Goal: Use online tool/utility: Utilize a website feature to perform a specific function

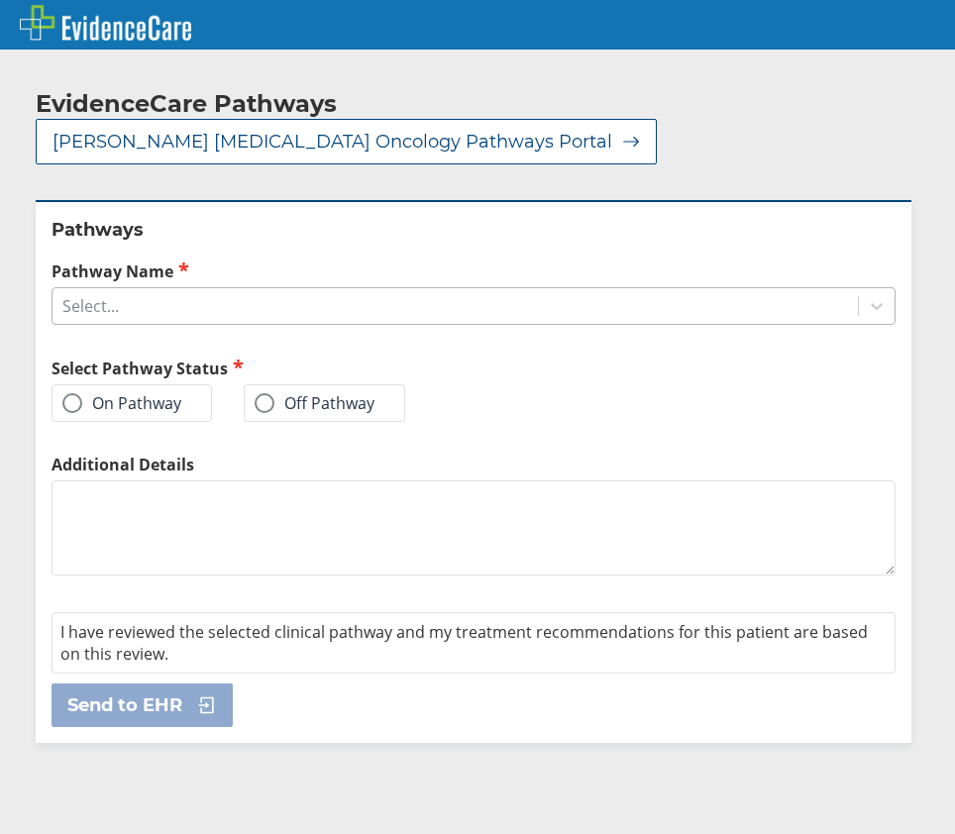
click at [224, 289] on div "Select..." at bounding box center [454, 306] width 805 height 34
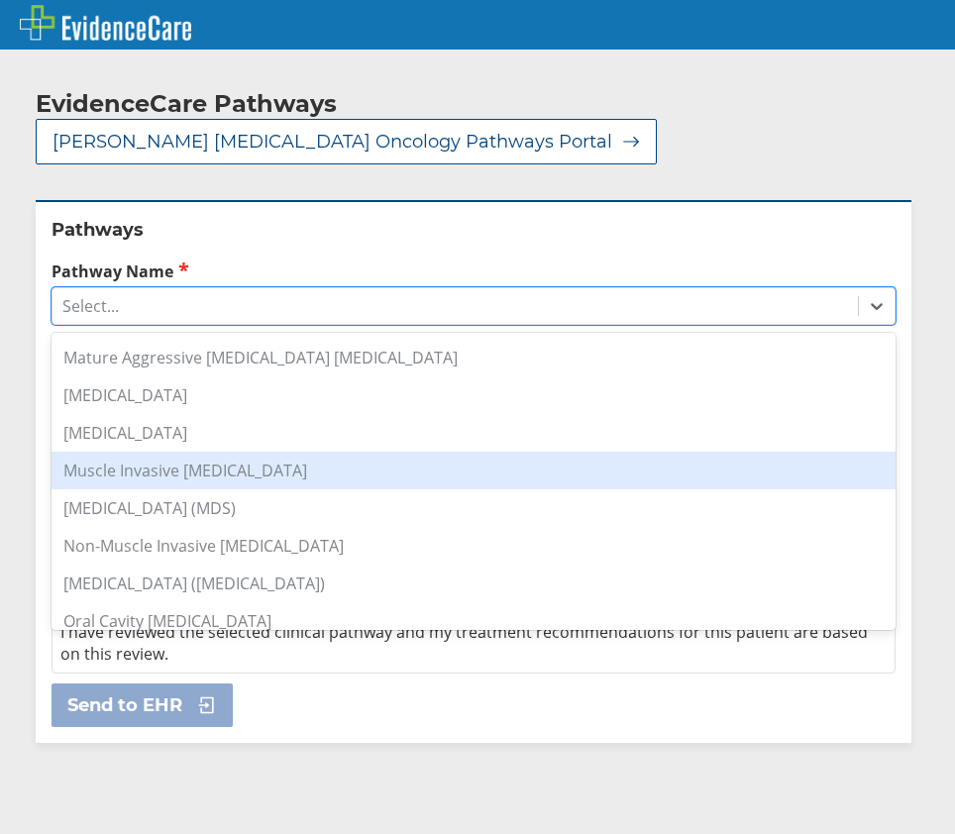
scroll to position [1188, 0]
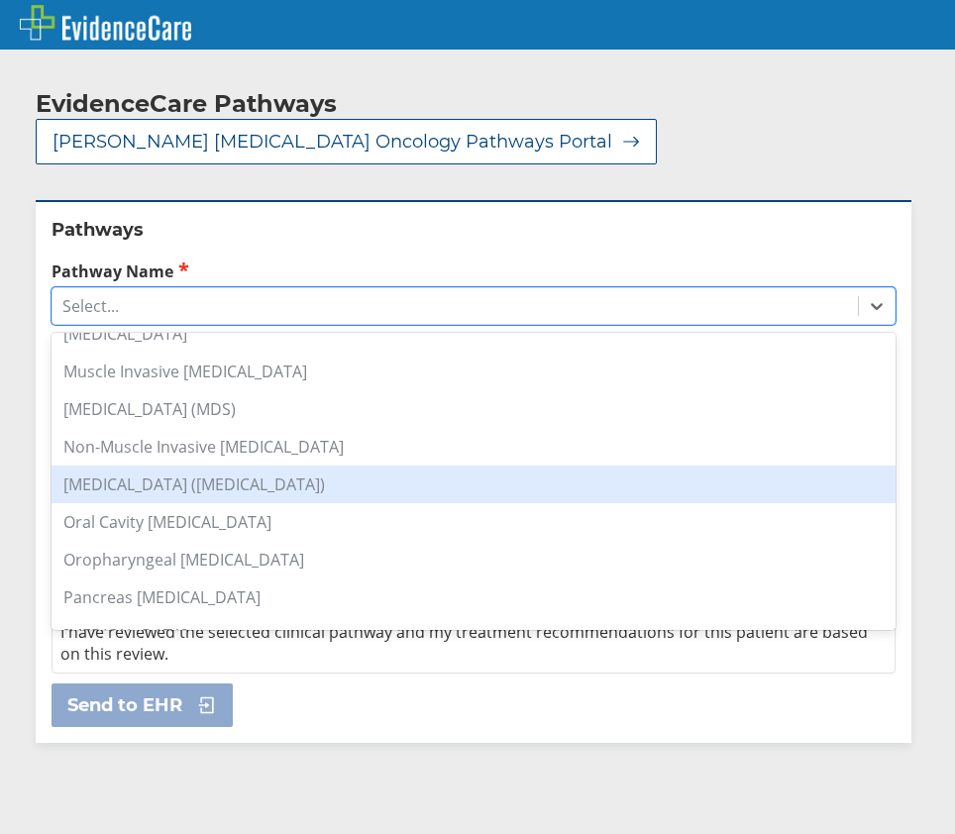
click at [317, 465] on div "[MEDICAL_DATA] ([MEDICAL_DATA])" at bounding box center [474, 484] width 844 height 38
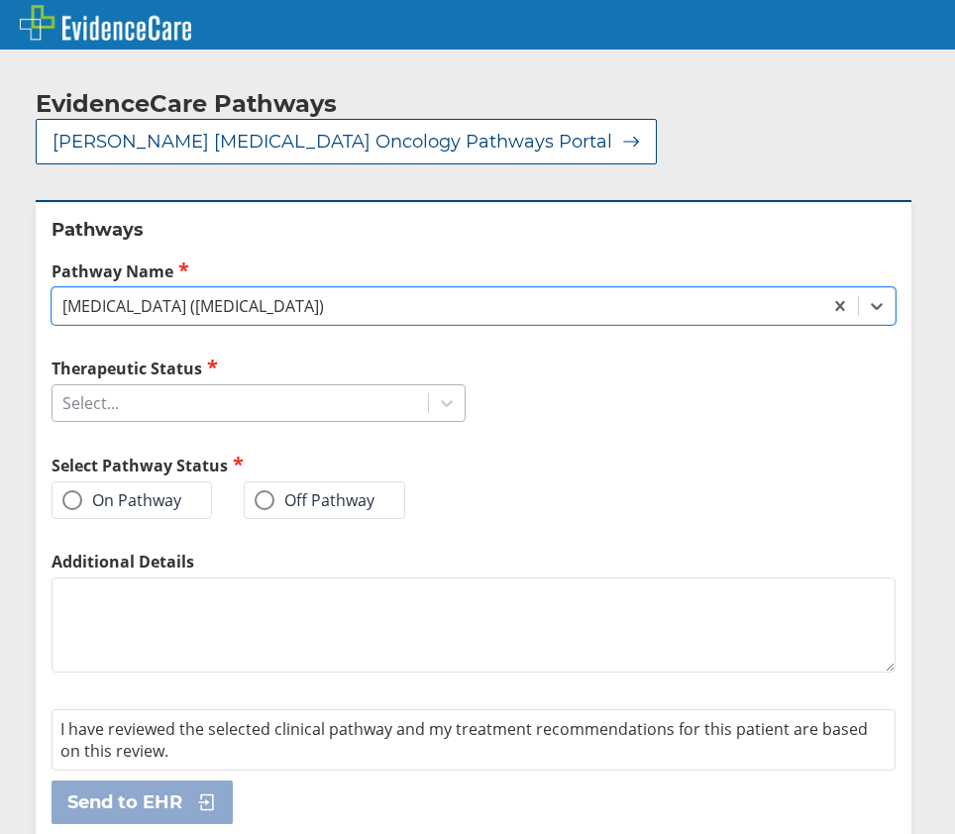
click at [340, 386] on div "Select..." at bounding box center [239, 403] width 375 height 34
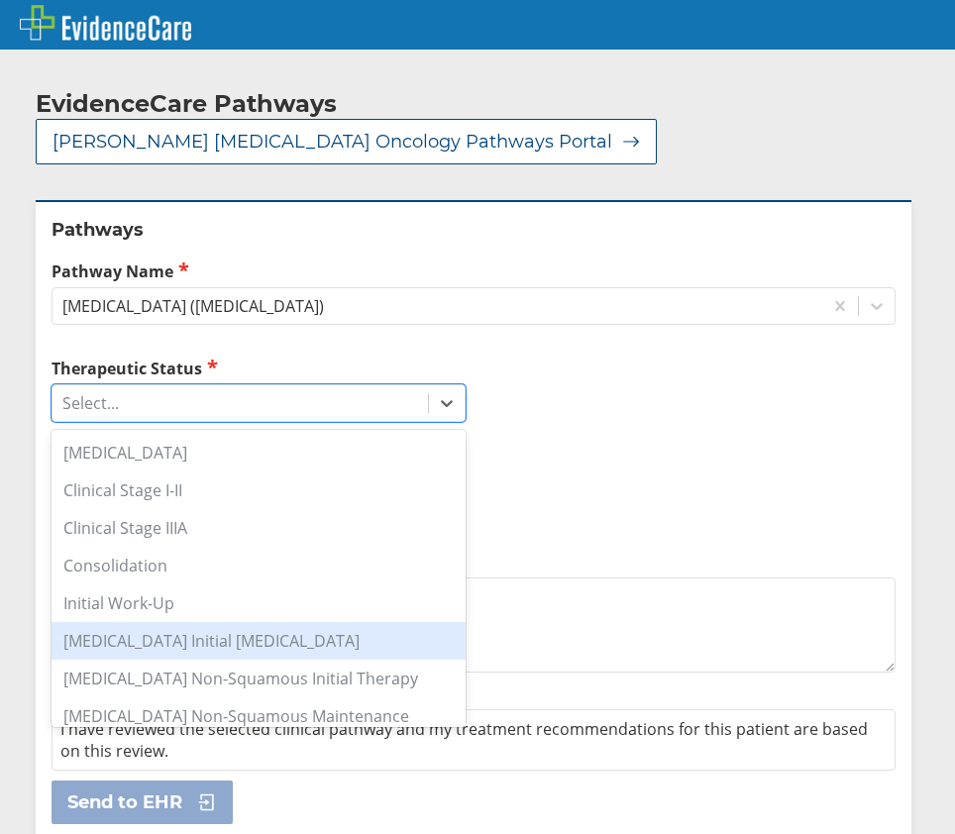
click at [303, 622] on div "[MEDICAL_DATA] Initial [MEDICAL_DATA]" at bounding box center [259, 641] width 414 height 38
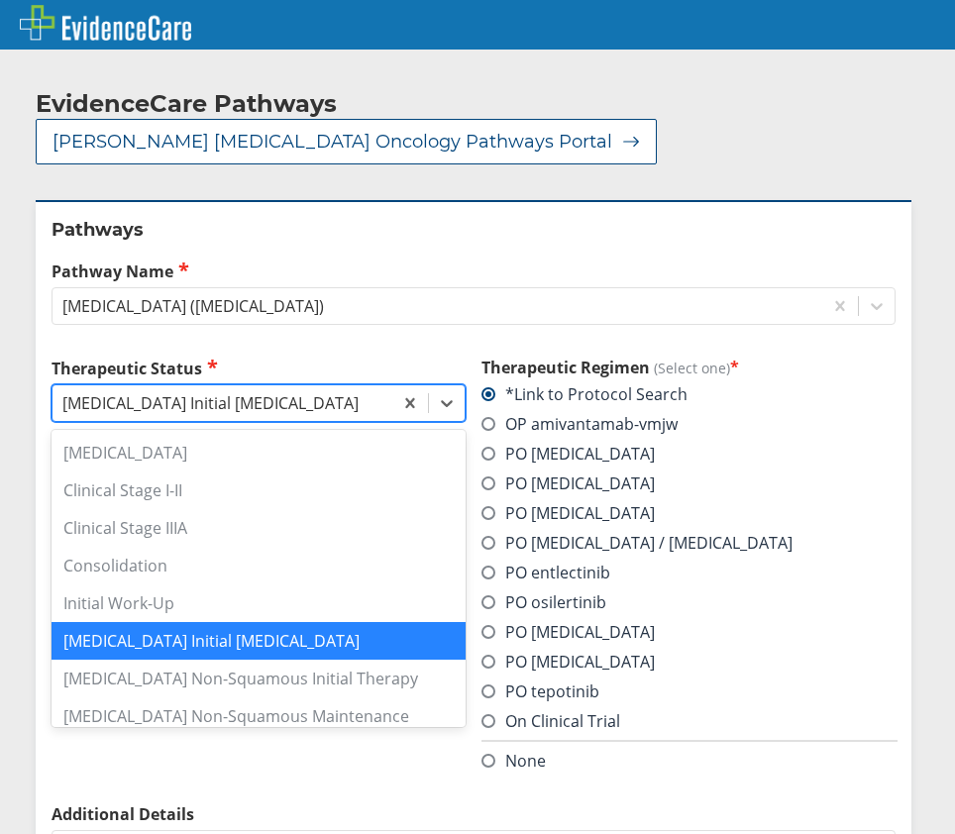
click at [370, 386] on div "[MEDICAL_DATA] Initial [MEDICAL_DATA]" at bounding box center [222, 403] width 340 height 34
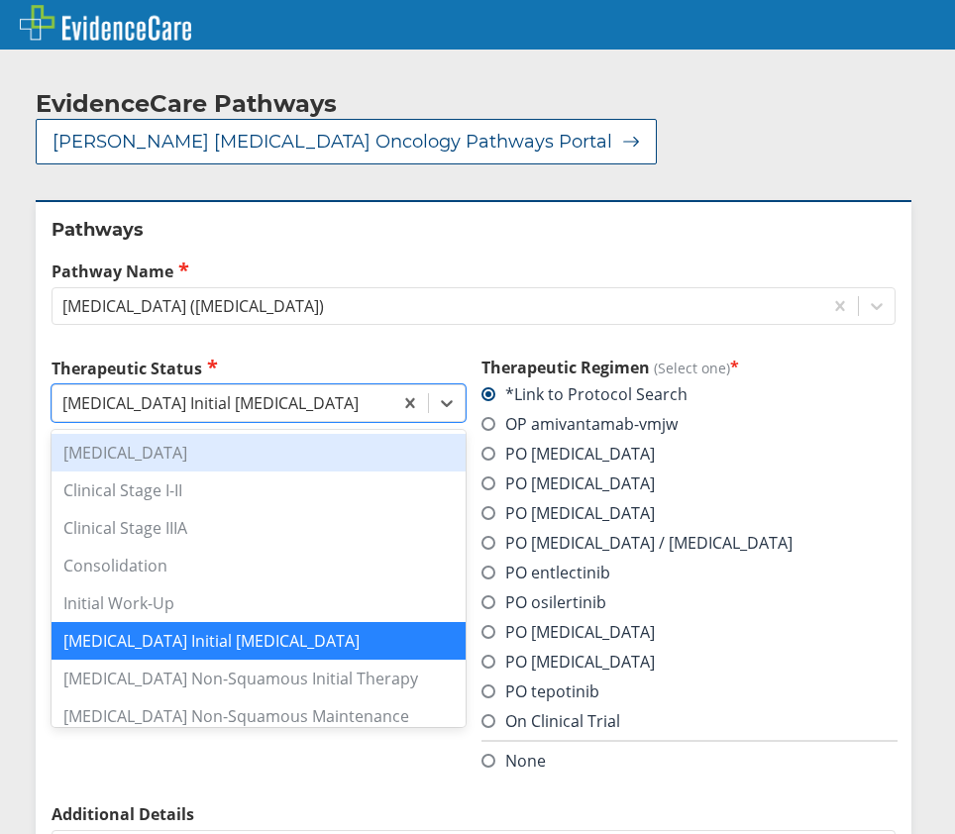
click at [331, 434] on div "[MEDICAL_DATA]" at bounding box center [259, 453] width 414 height 38
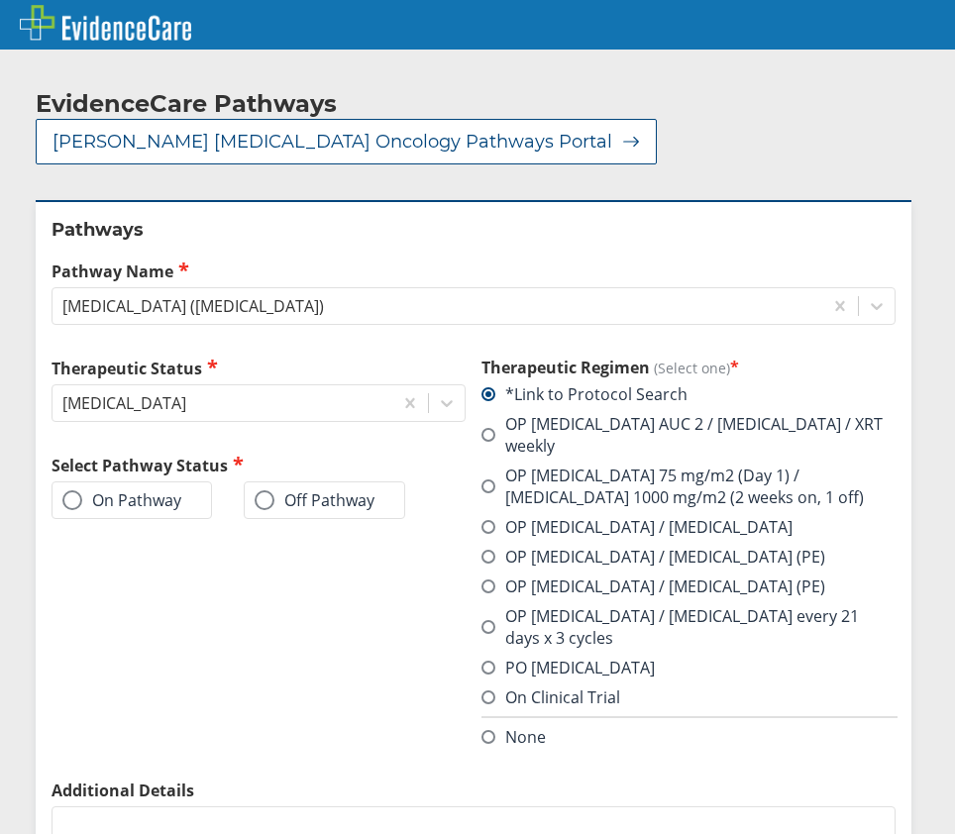
click at [557, 657] on label "PO [MEDICAL_DATA]" at bounding box center [567, 668] width 173 height 22
click at [0, 0] on input "PO [MEDICAL_DATA]" at bounding box center [0, 0] width 0 height 0
click at [143, 490] on label "On Pathway" at bounding box center [121, 500] width 119 height 20
click at [0, 0] on input "On Pathway" at bounding box center [0, 0] width 0 height 0
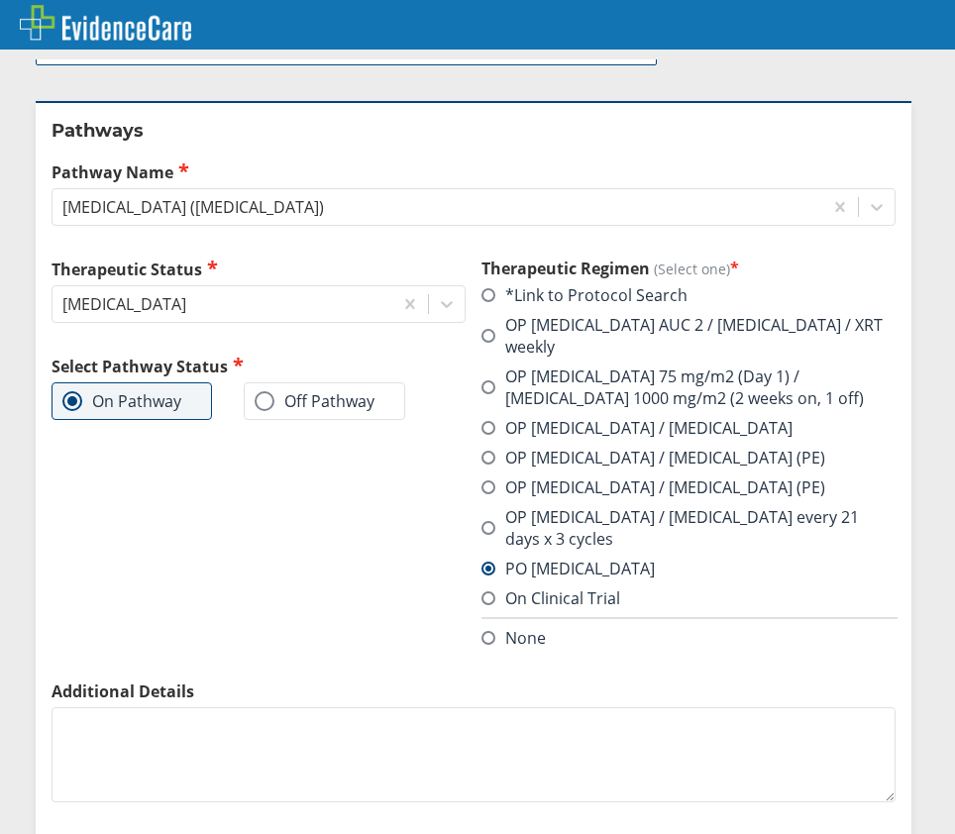
scroll to position [170, 0]
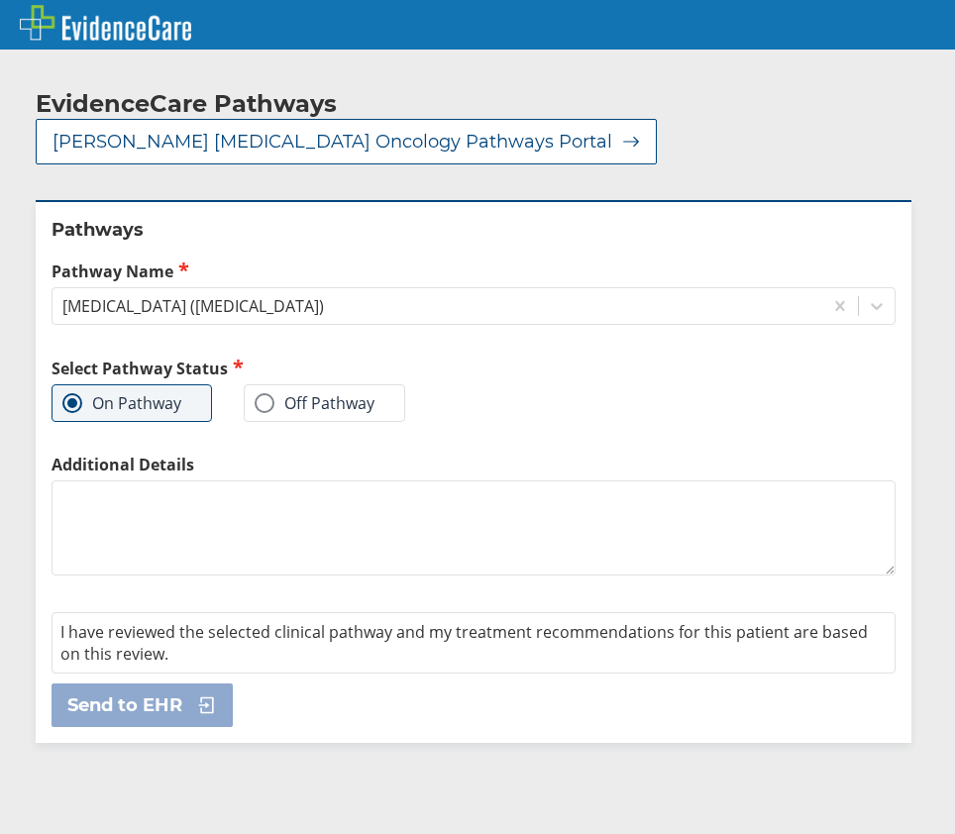
click at [415, 401] on div "Select Pathway Status On Pathway Off Pathway" at bounding box center [259, 405] width 414 height 97
click at [495, 357] on div at bounding box center [688, 405] width 414 height 97
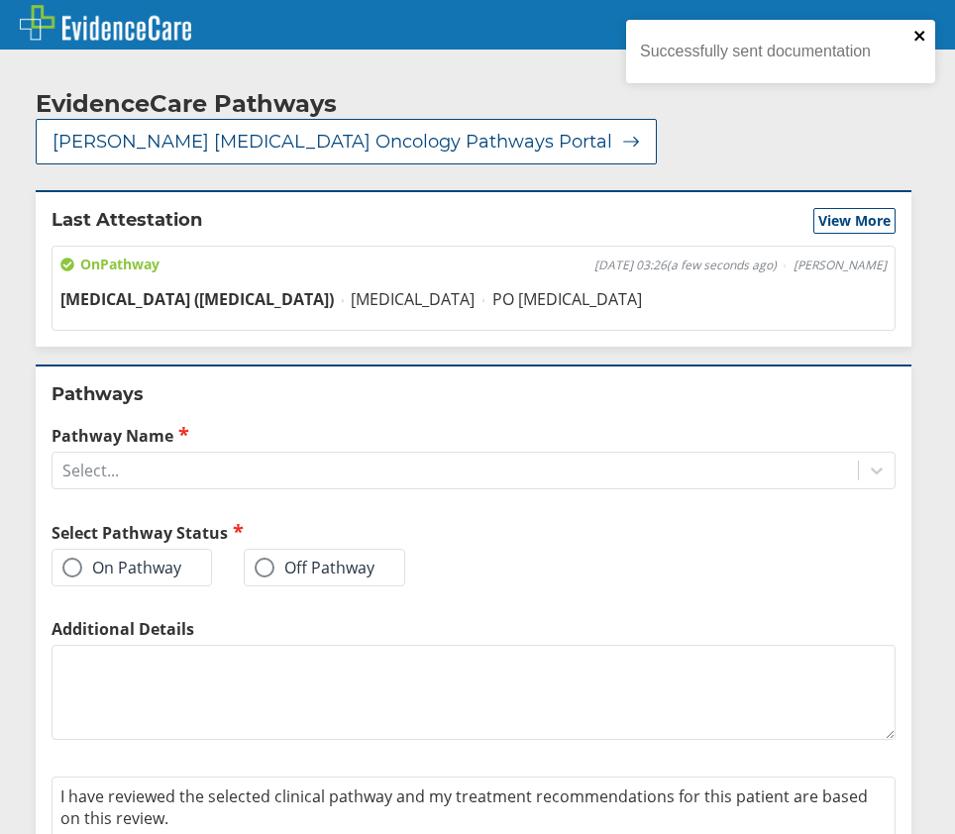
click at [920, 33] on icon "close" at bounding box center [920, 36] width 14 height 16
